Goal: Transaction & Acquisition: Download file/media

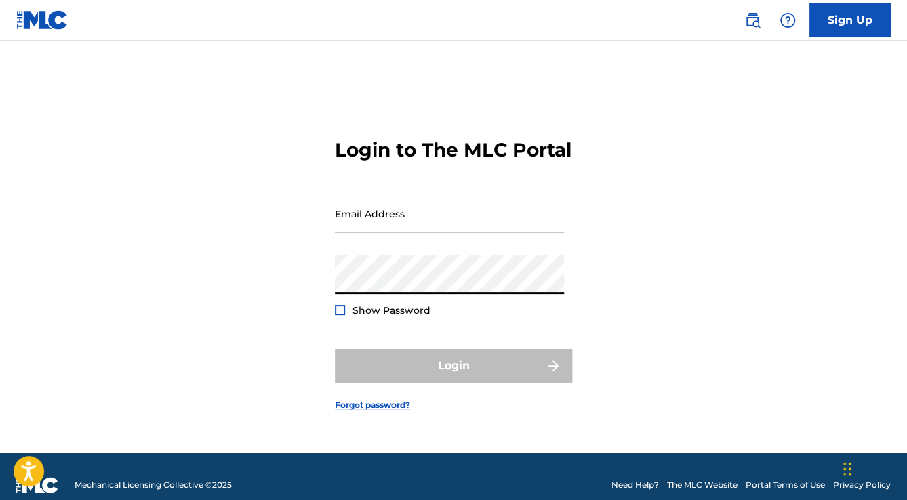
type input "[EMAIL_ADDRESS][DOMAIN_NAME]"
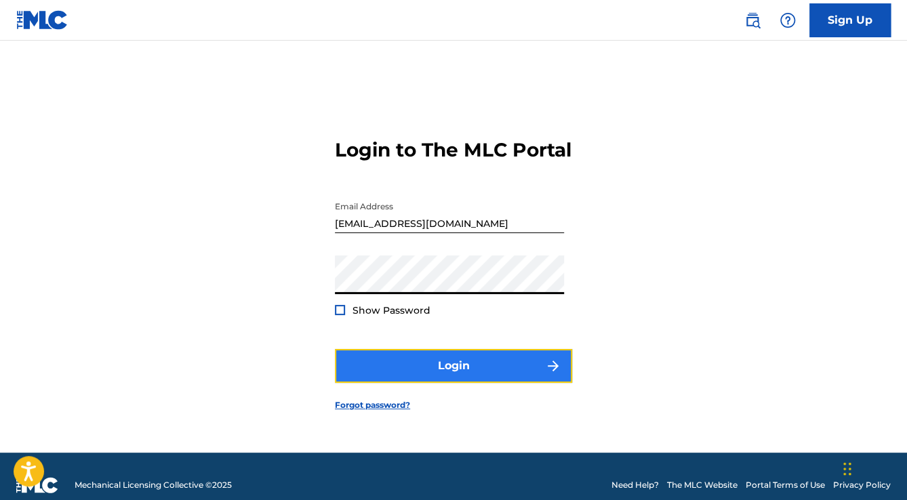
click at [427, 373] on button "Login" at bounding box center [453, 366] width 237 height 34
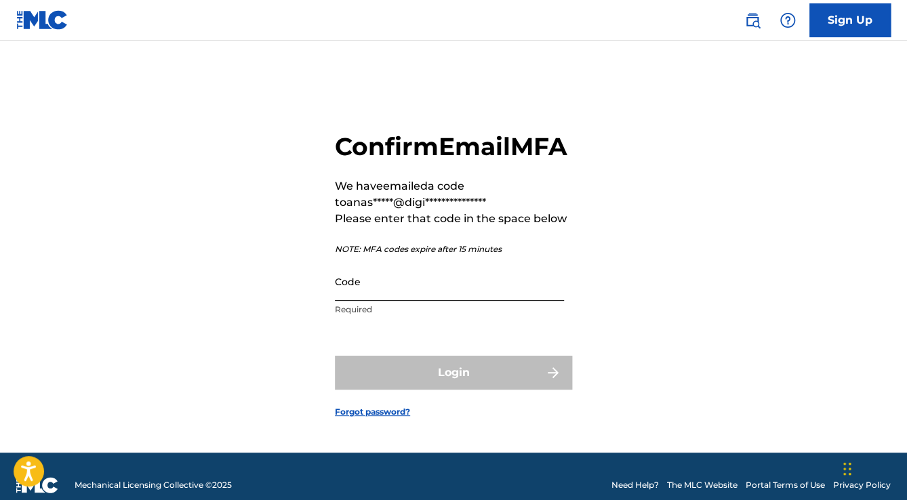
click at [387, 288] on input "Code" at bounding box center [449, 281] width 229 height 39
paste input "525352"
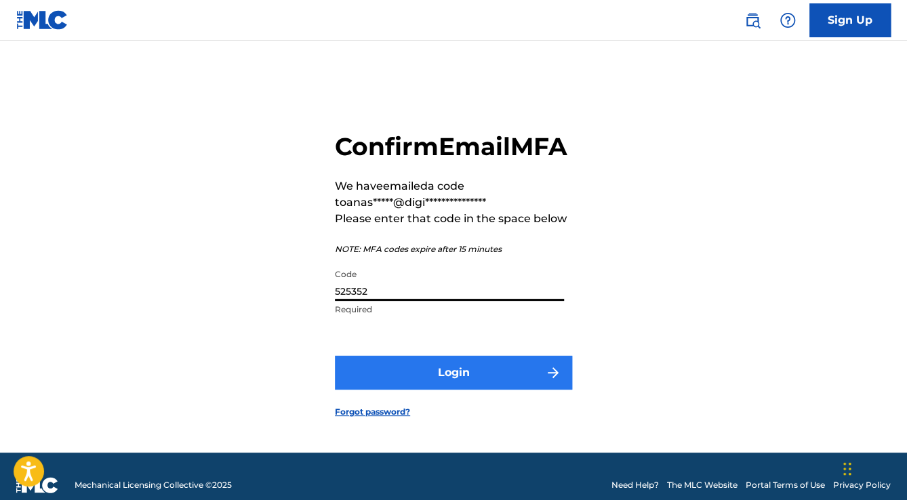
type input "525352"
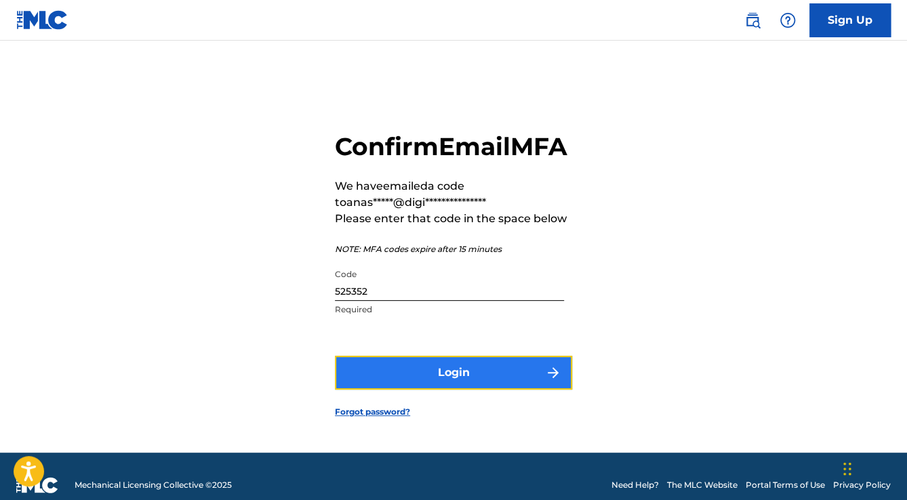
drag, startPoint x: 426, startPoint y: 393, endPoint x: 421, endPoint y: 401, distance: 9.4
click at [421, 390] on button "Login" at bounding box center [453, 373] width 237 height 34
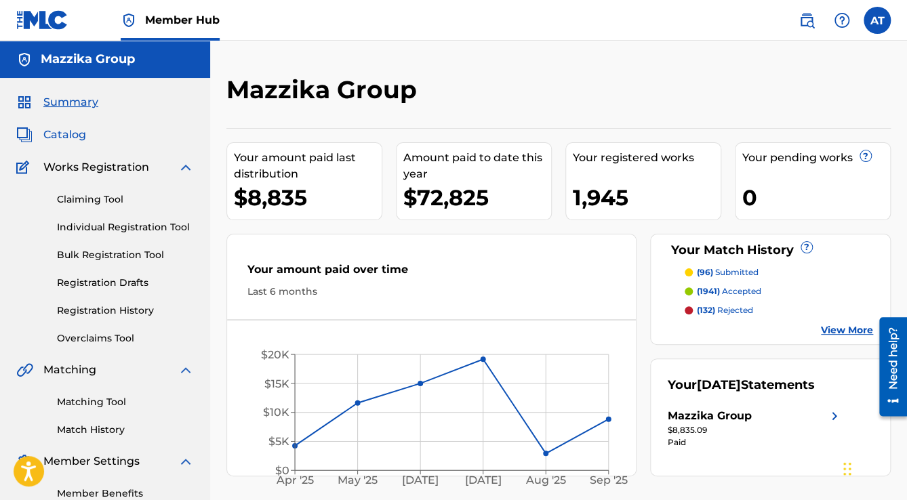
click at [75, 134] on span "Catalog" at bounding box center [64, 135] width 43 height 16
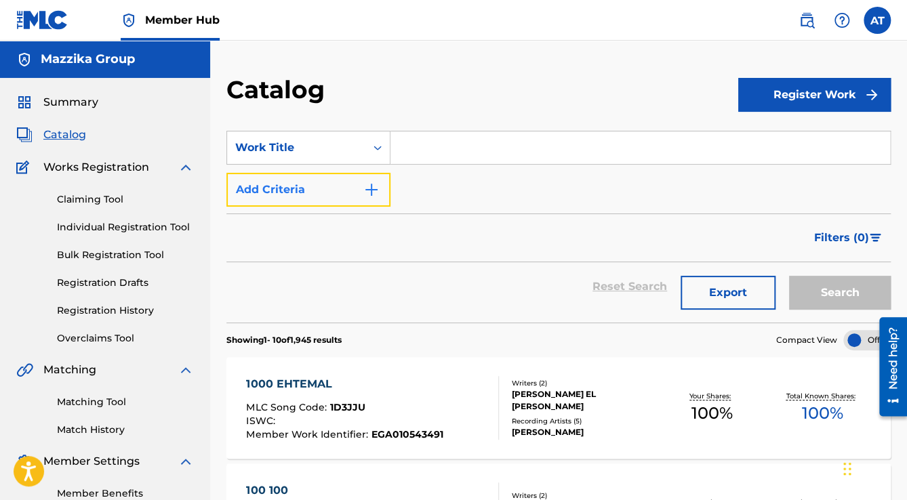
click at [354, 179] on button "Add Criteria" at bounding box center [308, 190] width 164 height 34
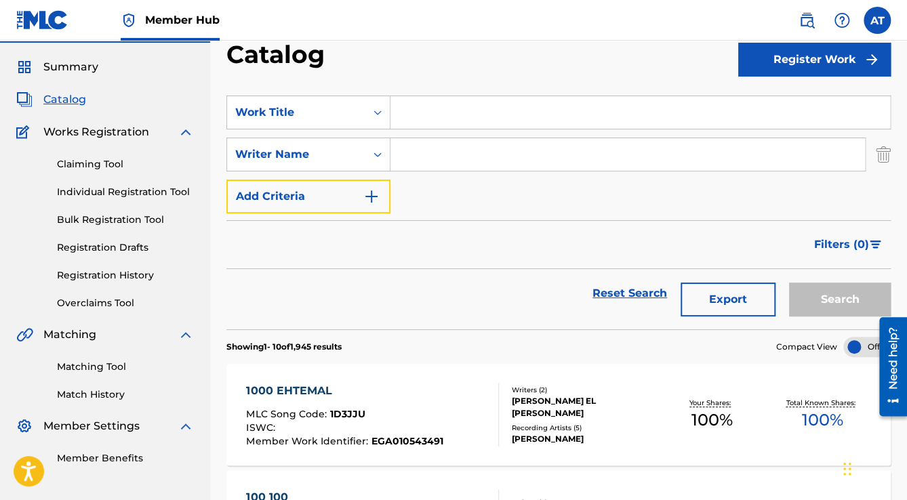
scroll to position [54, 0]
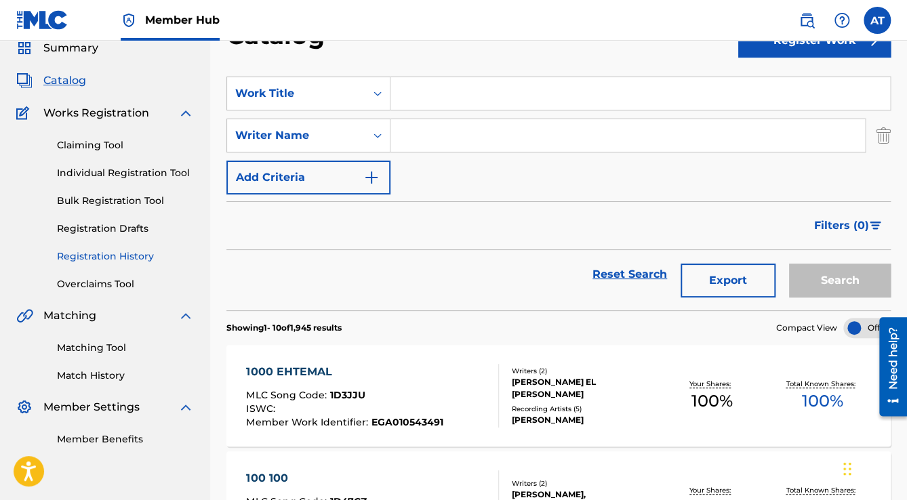
click at [109, 257] on link "Registration History" at bounding box center [125, 257] width 137 height 14
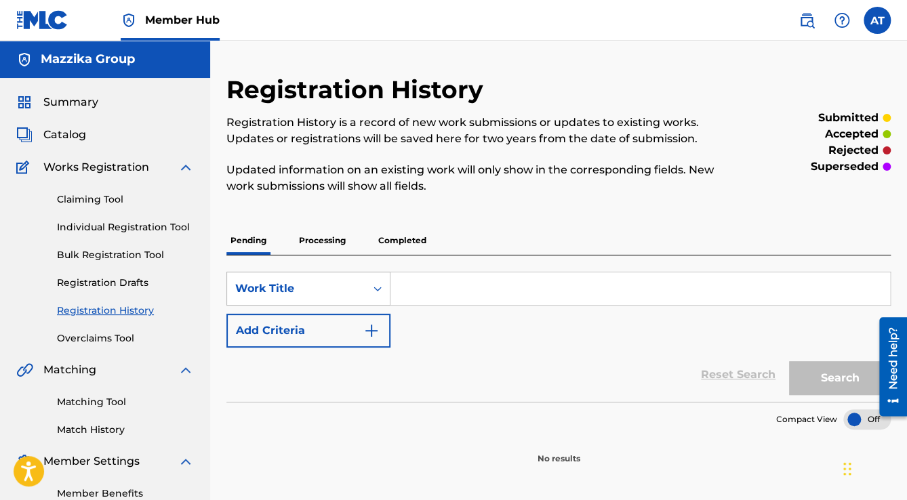
scroll to position [81, 0]
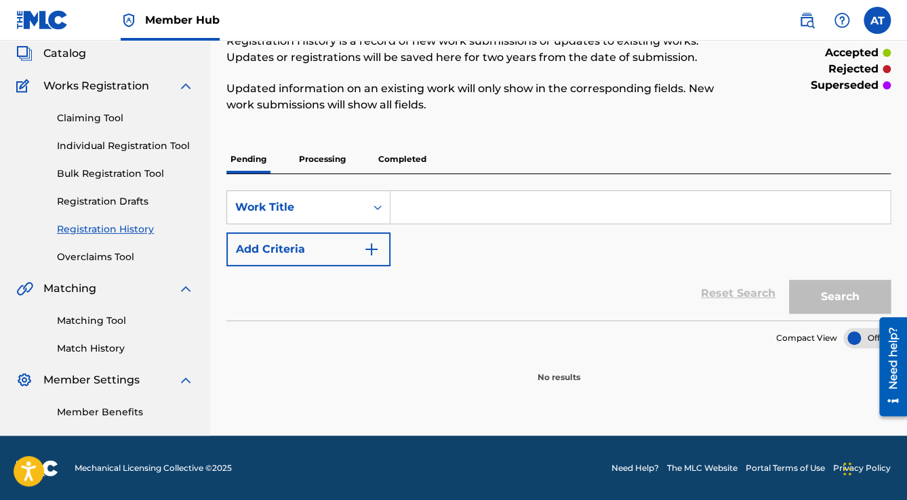
click at [334, 155] on p "Processing" at bounding box center [322, 159] width 55 height 28
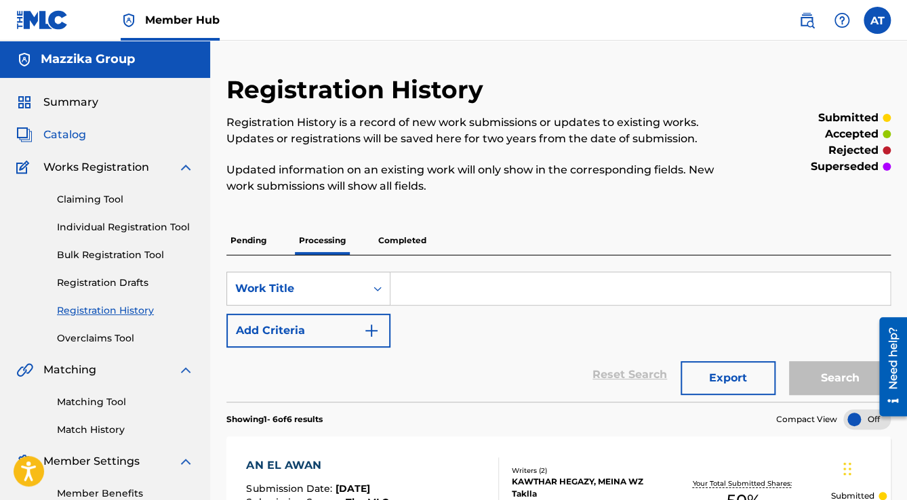
click at [54, 130] on span "Catalog" at bounding box center [64, 135] width 43 height 16
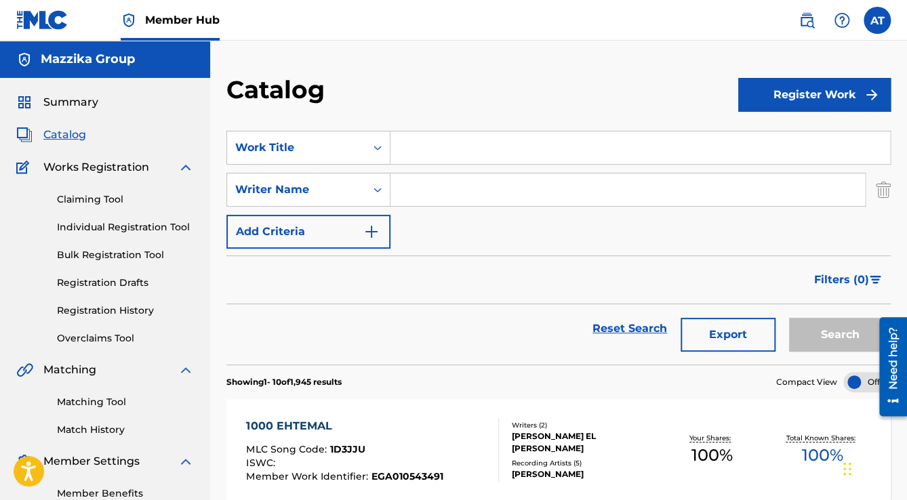
click at [462, 203] on input "Search Form" at bounding box center [628, 190] width 475 height 33
type input "samo"
click at [789, 318] on button "Search" at bounding box center [840, 335] width 102 height 34
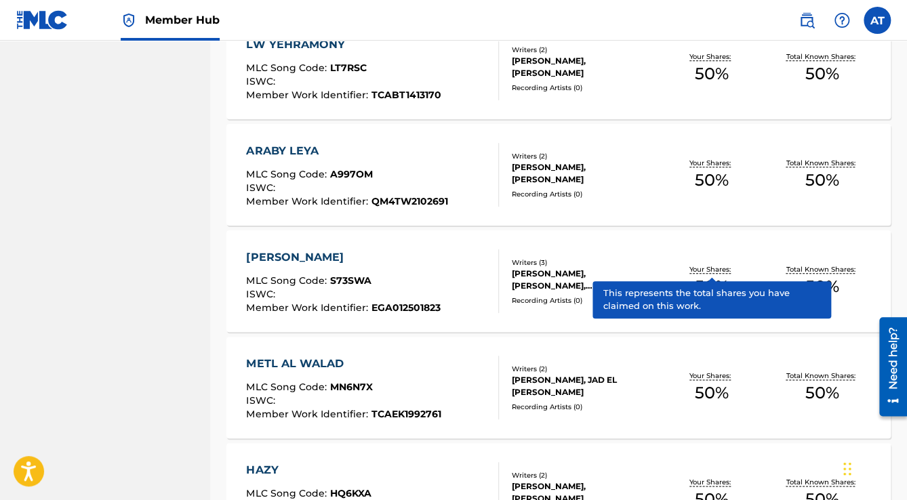
scroll to position [54, 0]
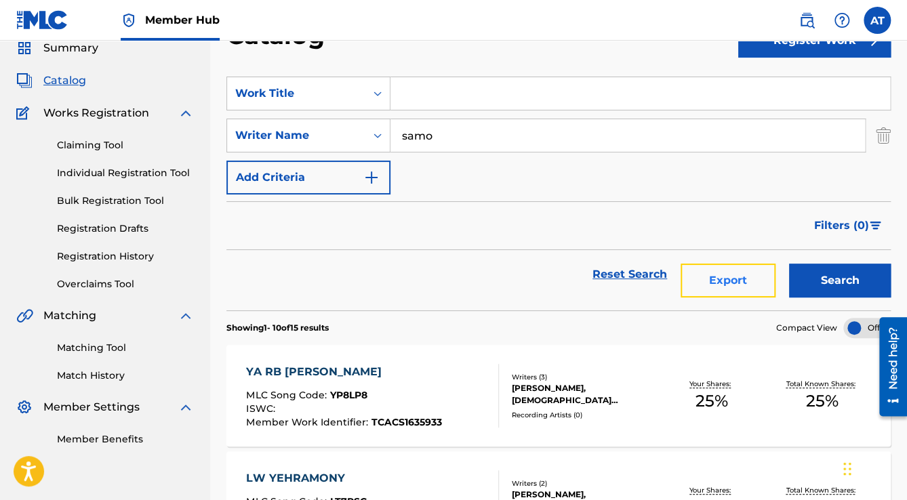
click at [734, 286] on button "Export" at bounding box center [728, 281] width 95 height 34
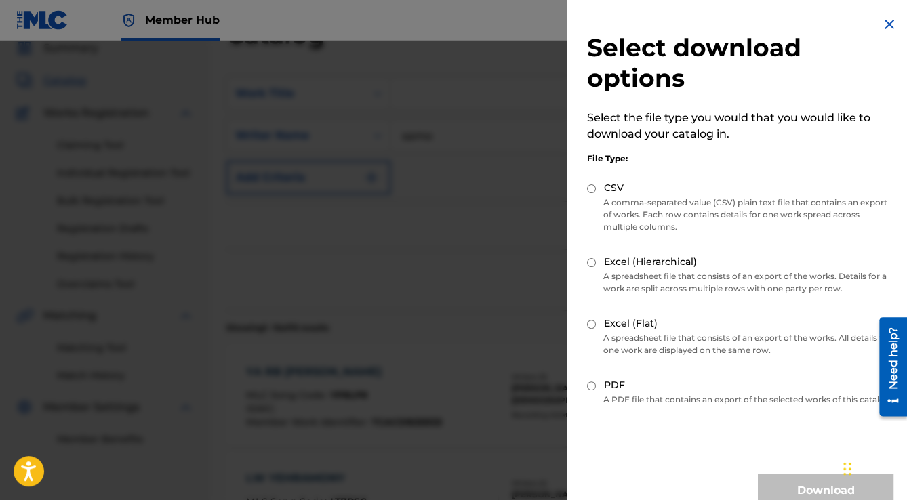
click at [630, 319] on label "Excel (Flat)" at bounding box center [631, 324] width 54 height 14
click at [596, 320] on input "Excel (Flat)" at bounding box center [591, 324] width 9 height 9
radio input "true"
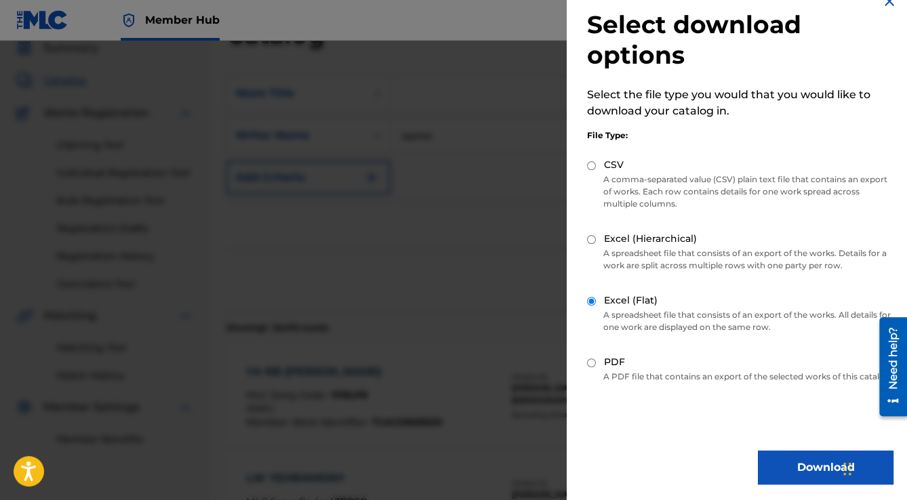
scroll to position [35, 0]
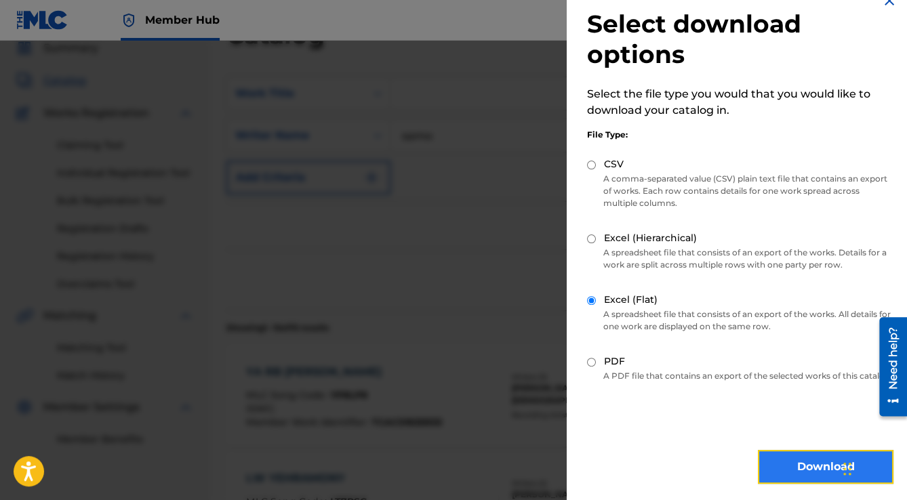
click at [783, 457] on button "Download" at bounding box center [826, 467] width 136 height 34
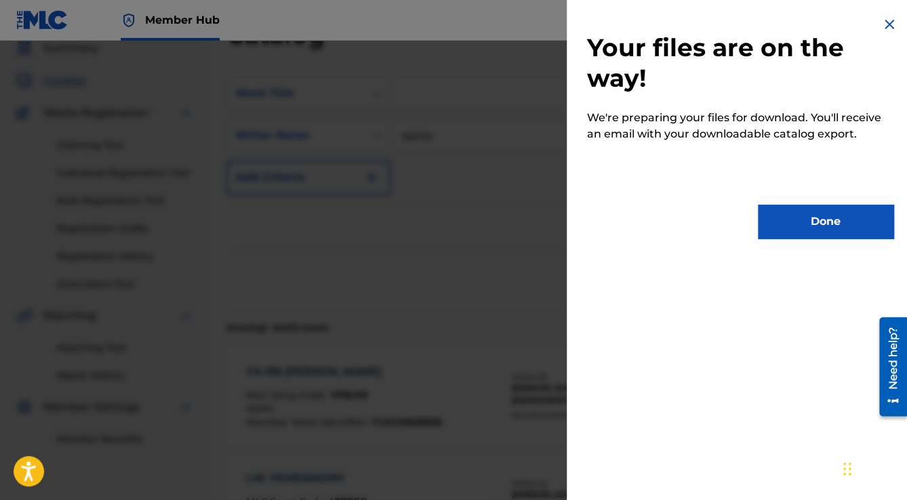
scroll to position [0, 0]
click at [786, 239] on div "Your files are on the way! We're preparing your files for download. You'll rece…" at bounding box center [740, 127] width 347 height 255
click at [784, 233] on button "Done" at bounding box center [826, 222] width 136 height 34
